Goal: Transaction & Acquisition: Purchase product/service

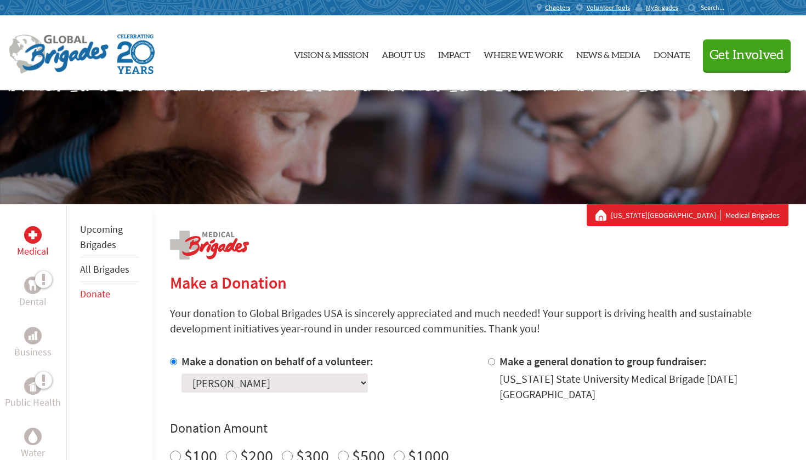
drag, startPoint x: 0, startPoint y: 0, endPoint x: 299, endPoint y: 253, distance: 391.6
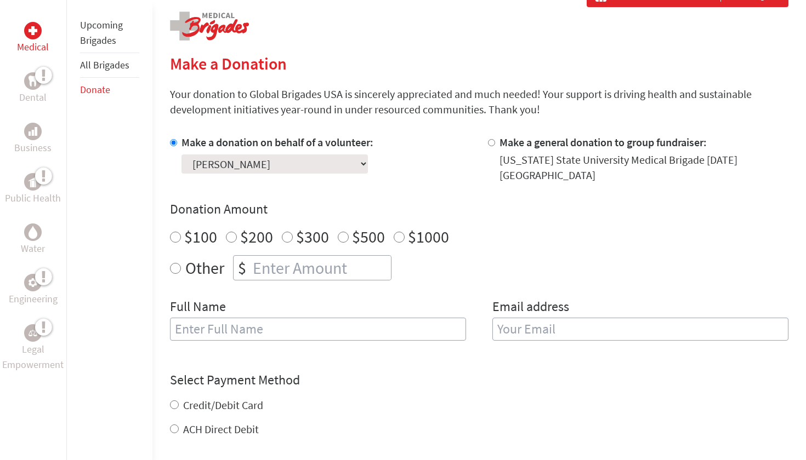
radio input "true"
type input "250"
type input "[PERSON_NAME]"
type input "d"
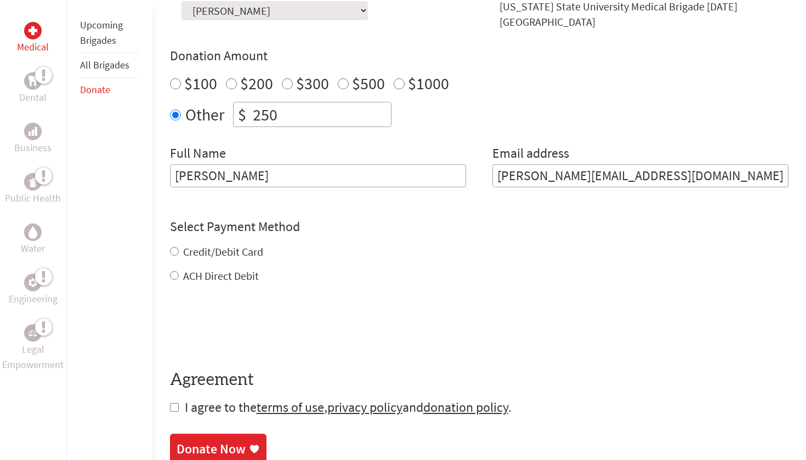
scroll to position [373, 0]
type input "[PERSON_NAME][EMAIL_ADDRESS][DOMAIN_NAME]"
click at [173, 244] on div "Credit/Debit Card ACH Direct Debit" at bounding box center [479, 263] width 618 height 39
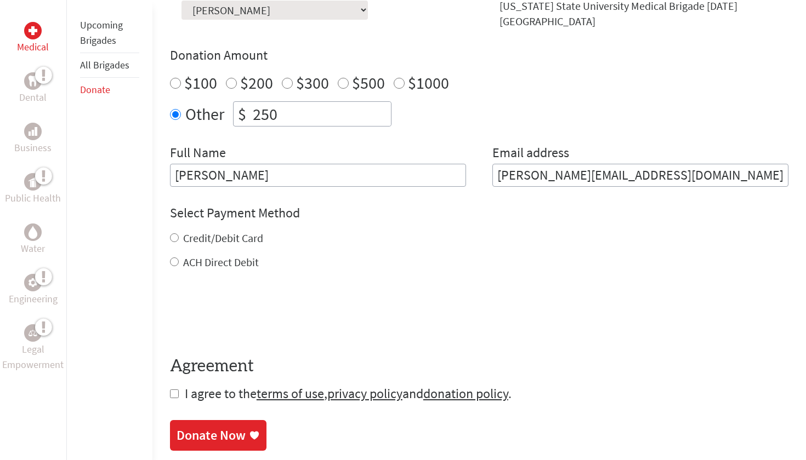
click at [174, 234] on div "Credit/Debit Card" at bounding box center [479, 238] width 618 height 15
click at [174, 234] on input "Credit/Debit Card" at bounding box center [174, 238] width 9 height 9
radio input "true"
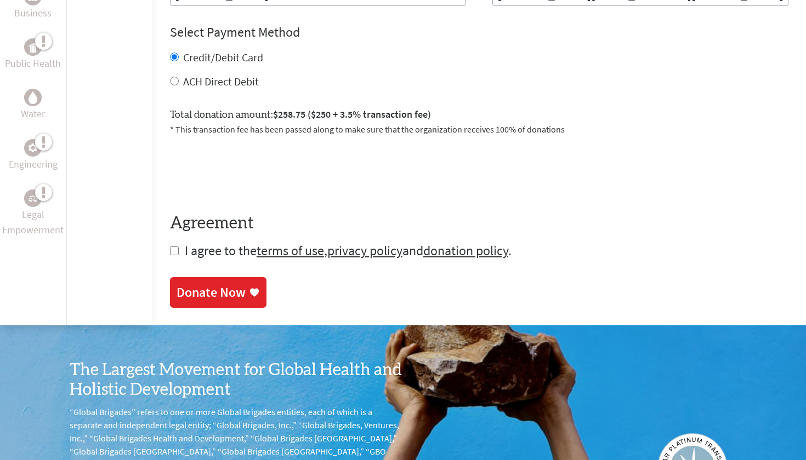
scroll to position [557, 0]
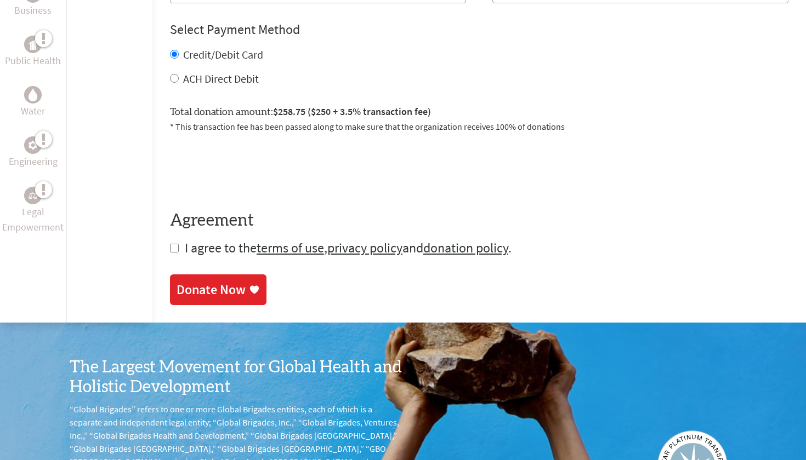
click at [171, 244] on input "checkbox" at bounding box center [174, 248] width 9 height 9
checkbox input "true"
click at [191, 282] on div "Donate Now" at bounding box center [210, 291] width 69 height 18
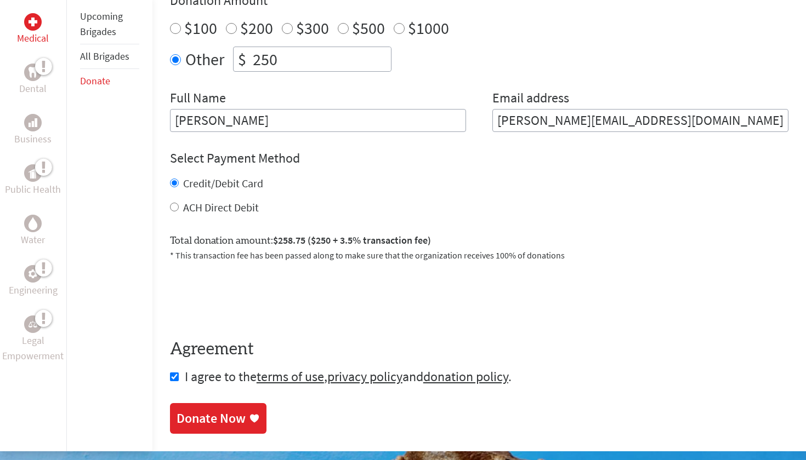
scroll to position [392, 0]
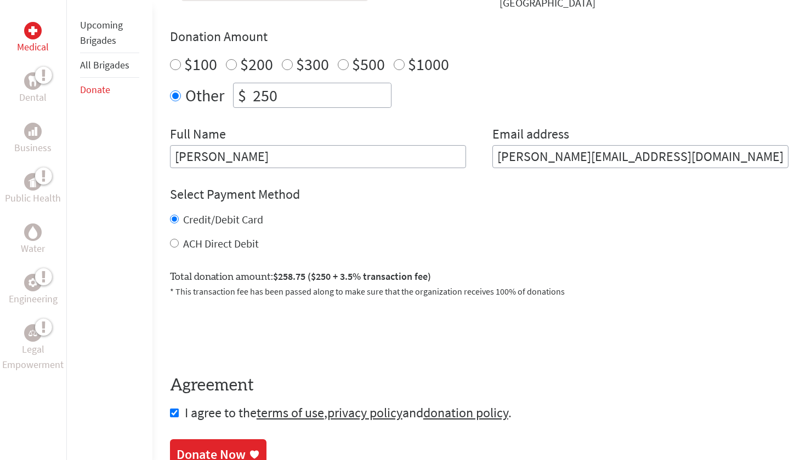
drag, startPoint x: 645, startPoint y: 153, endPoint x: 470, endPoint y: 165, distance: 175.2
click at [449, 175] on form "Make a donation on behalf of a volunteer: Select a volunteer... [PERSON_NAME] […" at bounding box center [479, 192] width 618 height 460
drag, startPoint x: 640, startPoint y: 141, endPoint x: 448, endPoint y: 152, distance: 192.2
click at [448, 152] on div "Full Name [PERSON_NAME] Email address [PERSON_NAME][EMAIL_ADDRESS][DOMAIN_NAME]" at bounding box center [479, 147] width 618 height 43
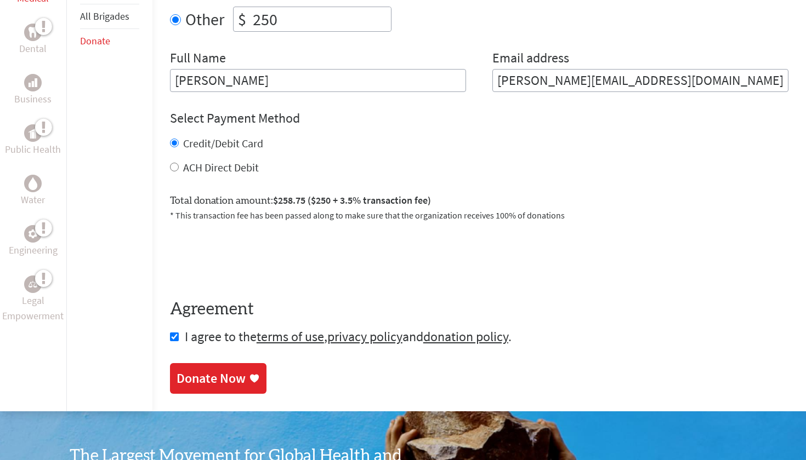
scroll to position [485, 0]
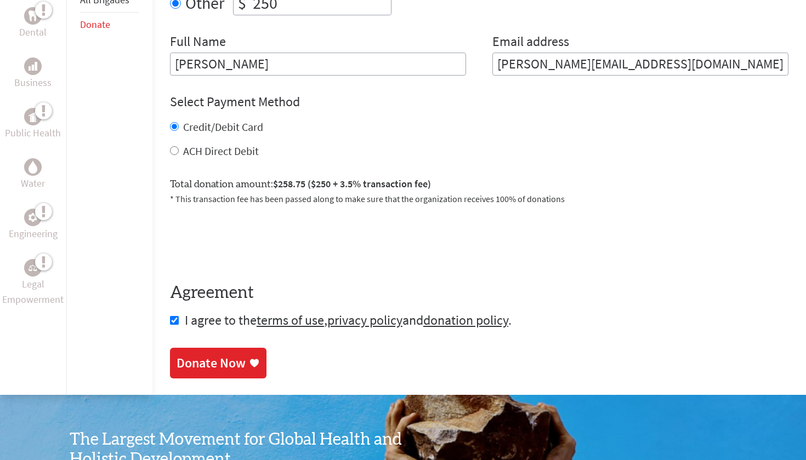
type input "[PERSON_NAME][EMAIL_ADDRESS][DOMAIN_NAME]"
click at [176, 357] on div "Donate Now" at bounding box center [210, 364] width 69 height 18
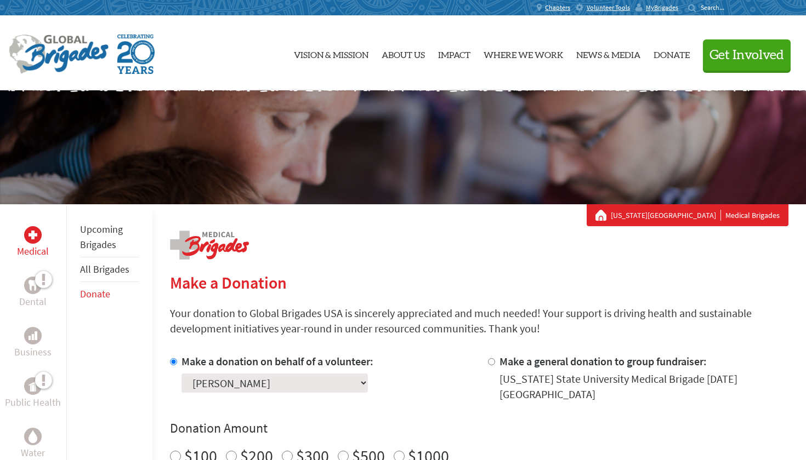
radio input "true"
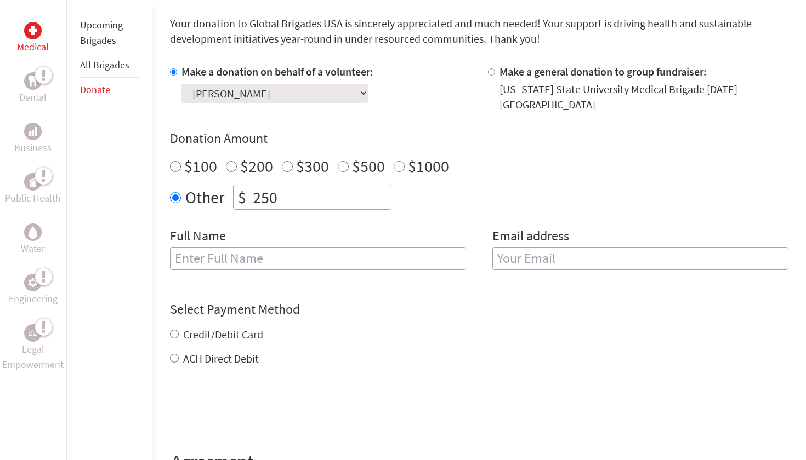
type input "250"
type input "[PERSON_NAME]"
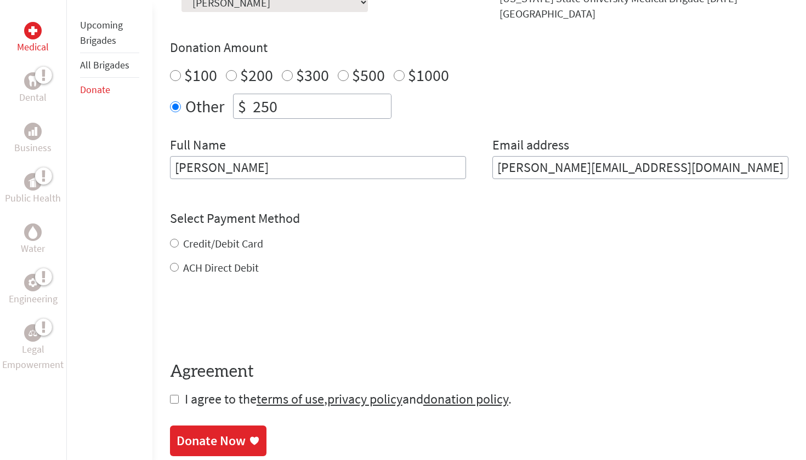
scroll to position [388, 0]
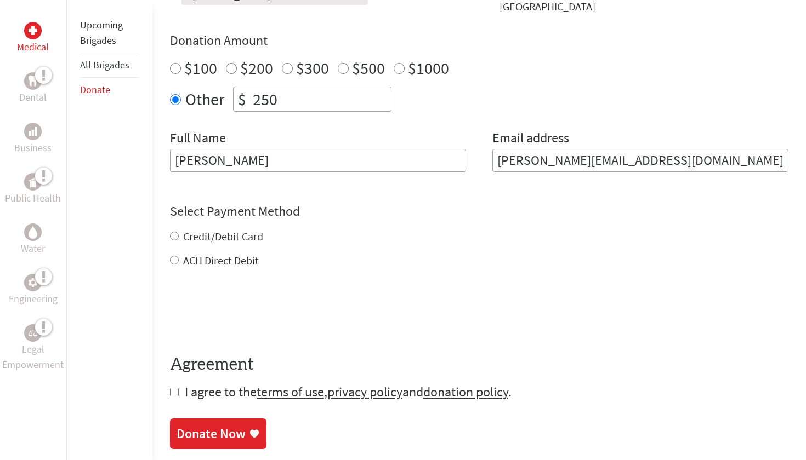
type input "[PERSON_NAME][EMAIL_ADDRESS][DOMAIN_NAME]"
click at [176, 229] on div "Credit/Debit Card ACH Direct Debit" at bounding box center [479, 248] width 618 height 39
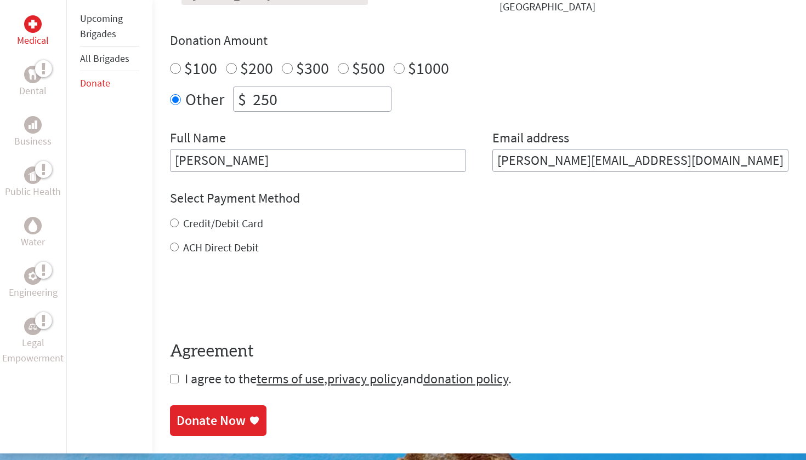
click at [172, 219] on input "Credit/Debit Card" at bounding box center [174, 223] width 9 height 9
radio input "true"
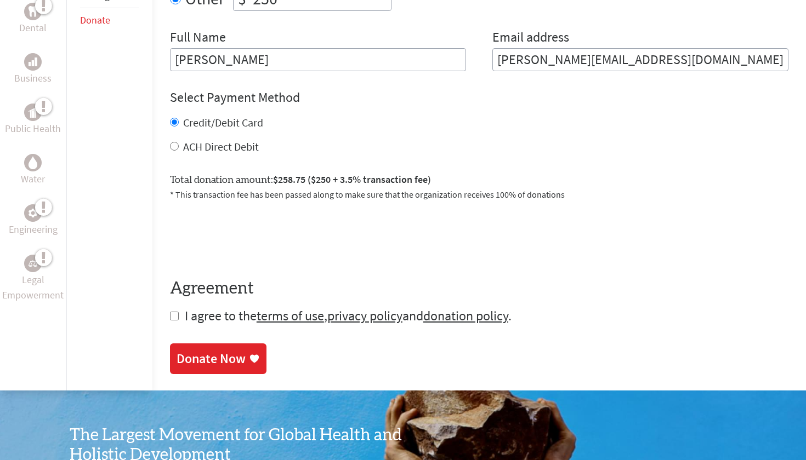
scroll to position [496, 0]
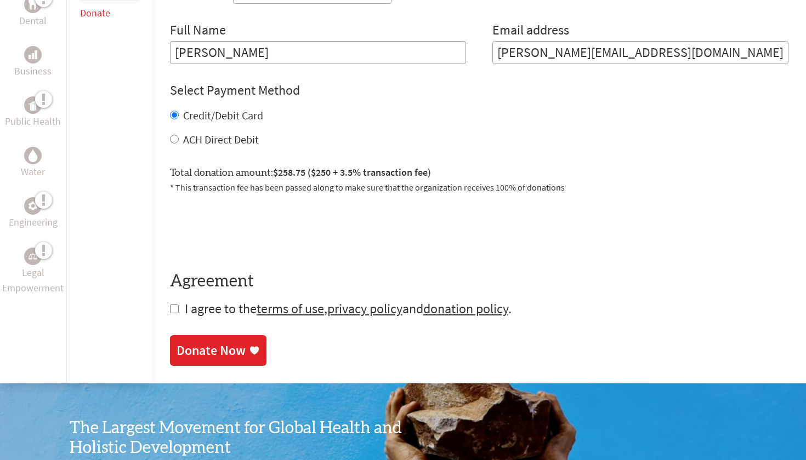
click at [170, 305] on input "checkbox" at bounding box center [174, 309] width 9 height 9
checkbox input "true"
click at [207, 350] on link "Donate Now" at bounding box center [218, 352] width 96 height 31
